Goal: Information Seeking & Learning: Understand process/instructions

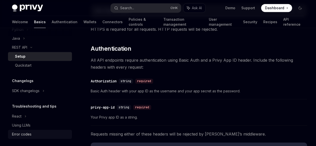
scroll to position [288, 0]
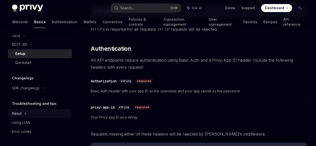
click at [25, 115] on icon at bounding box center [26, 114] width 2 height 6
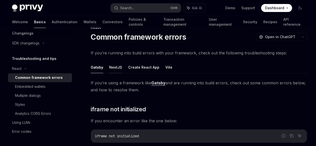
scroll to position [14, 0]
click at [170, 73] on ul "Gatsby NextJS Create React App Vite" at bounding box center [199, 67] width 217 height 12
click at [168, 73] on button "Vite" at bounding box center [169, 67] width 7 height 12
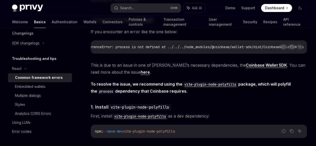
scroll to position [106, 0]
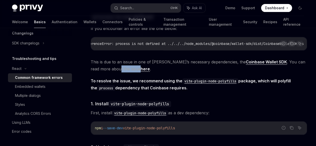
drag, startPoint x: 206, startPoint y: 92, endPoint x: 189, endPoint y: 96, distance: 18.0
click at [189, 73] on span "This is due to an issue in one of Privy’s necessary dependencies, the Coinbase …" at bounding box center [199, 66] width 217 height 14
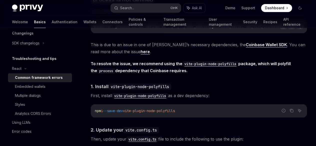
scroll to position [124, 0]
click at [172, 73] on strong "To resolve the issue, we recommend using the vite-plugin-node-polyfills package…" at bounding box center [191, 67] width 200 height 12
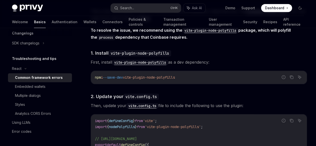
scroll to position [157, 0]
drag, startPoint x: 206, startPoint y: 96, endPoint x: 226, endPoint y: 95, distance: 20.3
click at [226, 95] on div "On this page process is not defined 1. Install vite-plugin-node-polyfills 2. Up…" at bounding box center [158, 73] width 300 height 404
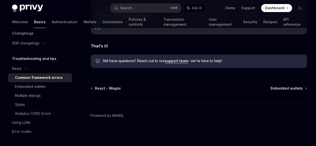
scroll to position [331, 0]
click at [43, 90] on div "Embedded wallets" at bounding box center [30, 87] width 31 height 6
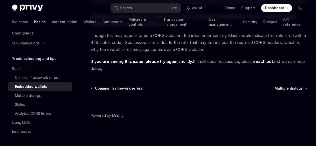
scroll to position [253, 0]
click at [39, 100] on link "Multiple dialogs" at bounding box center [40, 95] width 64 height 9
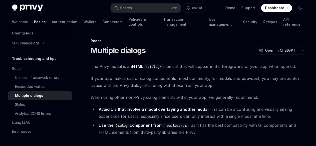
click at [39, 100] on link "Multiple dialogs" at bounding box center [40, 95] width 64 height 9
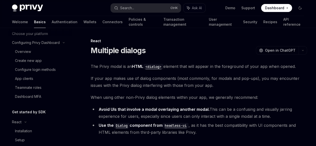
type textarea "*"
